Goal: Information Seeking & Learning: Learn about a topic

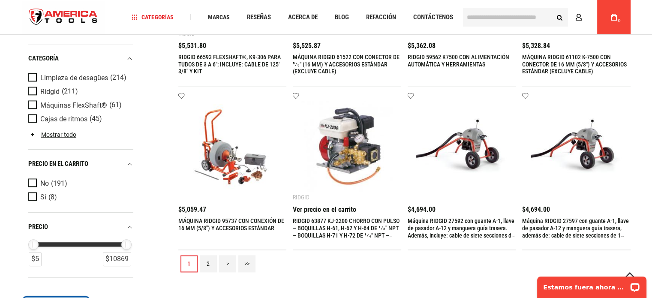
click at [205, 265] on link "2" at bounding box center [208, 263] width 17 height 17
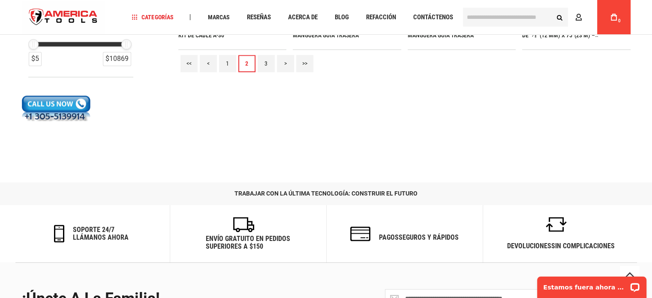
scroll to position [1158, 0]
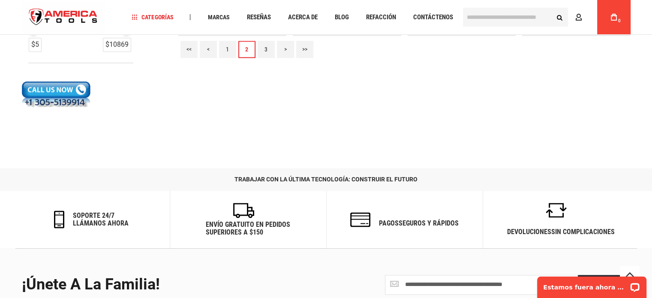
click at [269, 54] on link "3" at bounding box center [266, 49] width 17 height 17
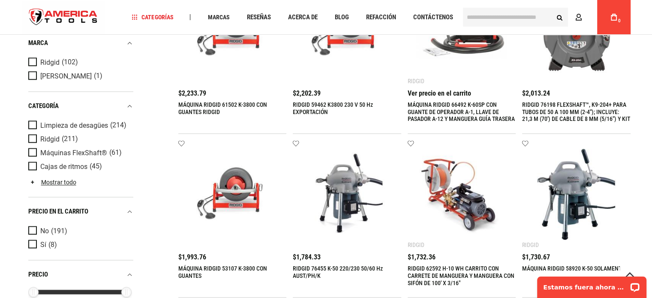
scroll to position [944, 0]
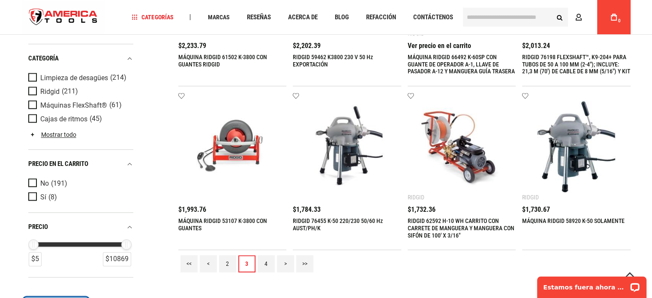
click at [269, 263] on link "4" at bounding box center [266, 263] width 17 height 17
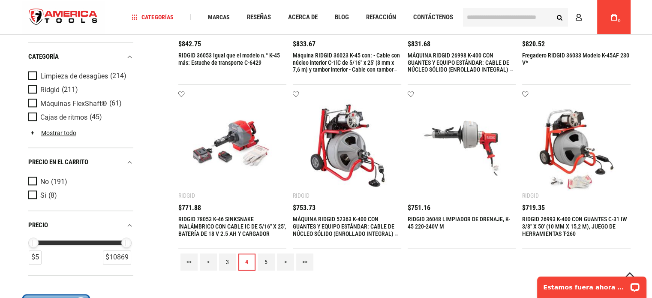
scroll to position [995, 0]
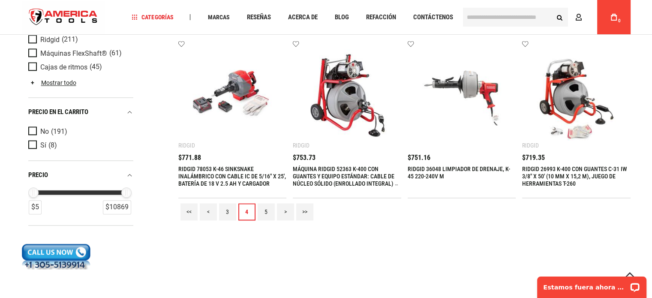
click at [270, 207] on link "5" at bounding box center [266, 211] width 17 height 17
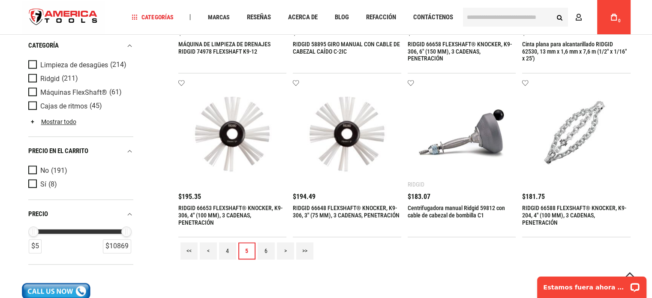
scroll to position [996, 0]
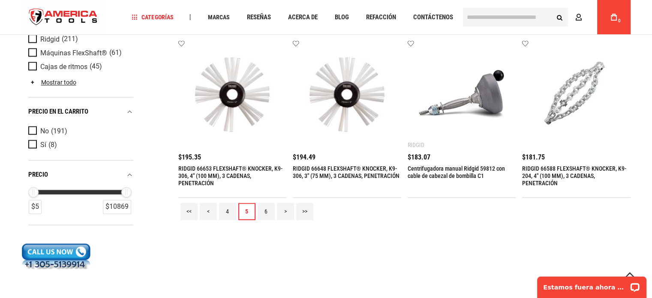
click at [268, 214] on link "6" at bounding box center [266, 211] width 17 height 17
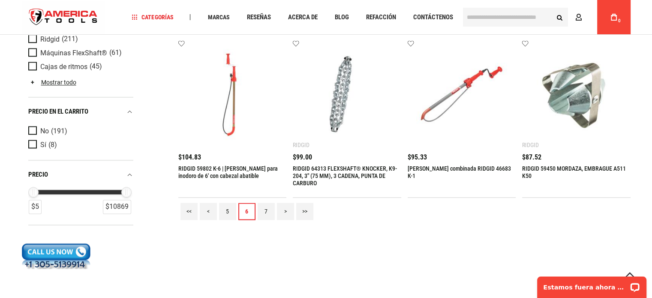
click at [271, 211] on link "7" at bounding box center [266, 211] width 17 height 17
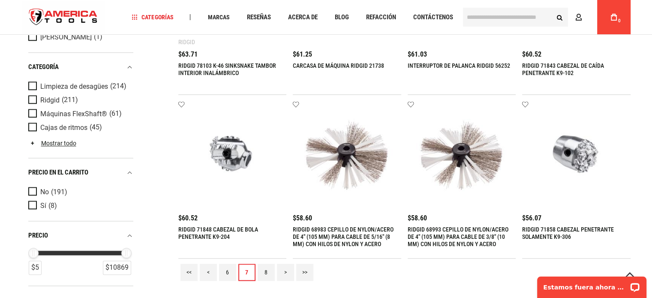
scroll to position [1038, 0]
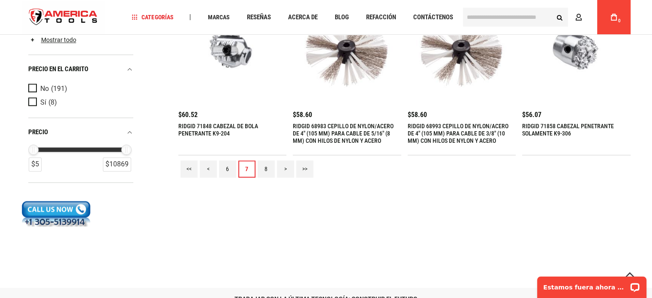
click at [268, 167] on link "8" at bounding box center [266, 168] width 17 height 17
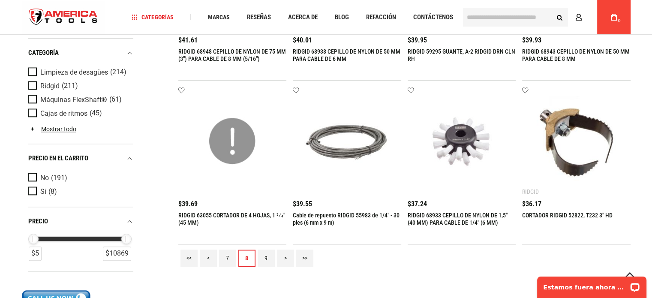
scroll to position [1081, 0]
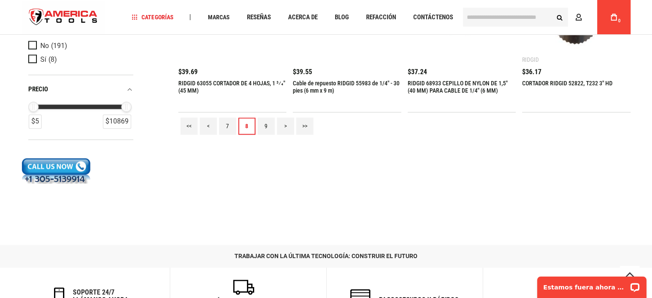
click at [268, 126] on link "9" at bounding box center [266, 126] width 17 height 17
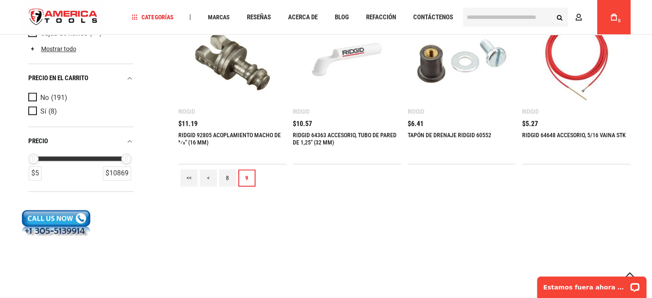
scroll to position [1038, 0]
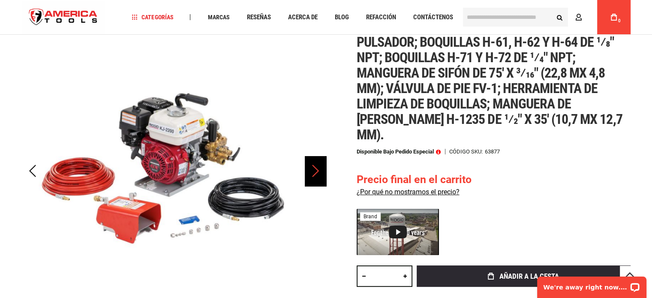
click at [317, 171] on div "Próximo" at bounding box center [315, 171] width 21 height 30
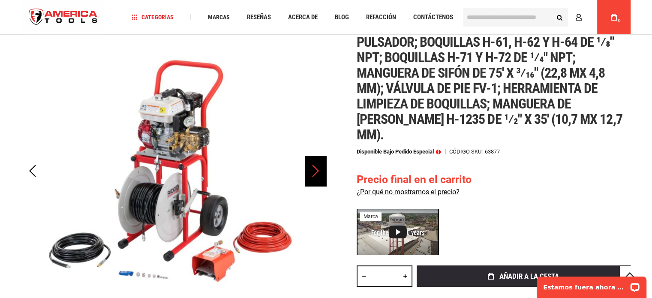
click at [317, 171] on div "Próximo" at bounding box center [315, 171] width 21 height 30
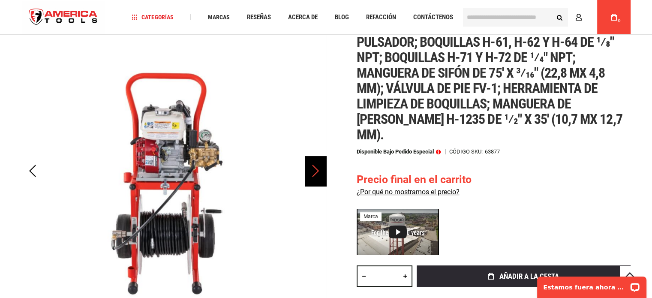
click at [317, 171] on div "Próximo" at bounding box center [315, 171] width 21 height 30
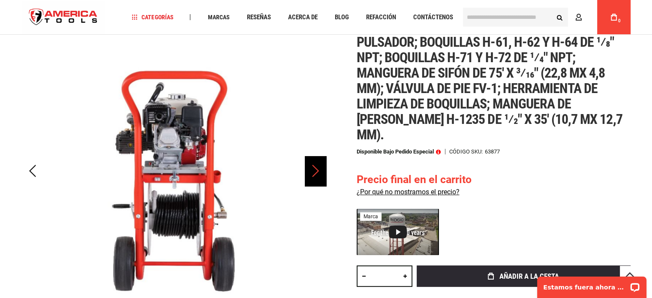
click at [317, 171] on div "Próximo" at bounding box center [315, 171] width 21 height 30
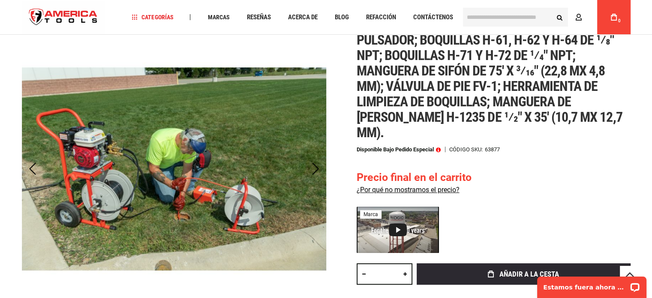
scroll to position [386, 0]
